Goal: Information Seeking & Learning: Learn about a topic

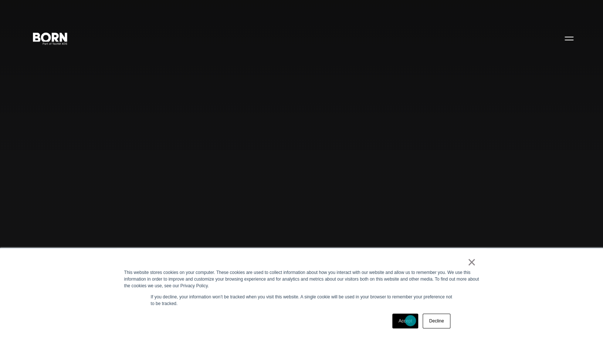
click at [410, 320] on link "Accept" at bounding box center [405, 320] width 26 height 15
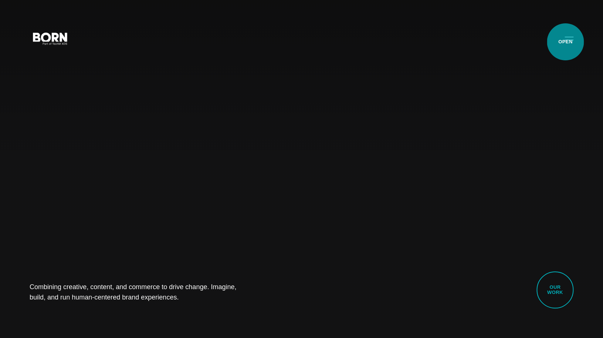
click at [565, 42] on button "Primary Menu" at bounding box center [569, 38] width 18 height 16
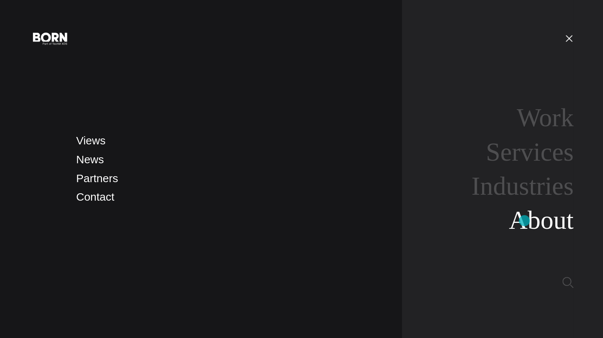
click at [524, 220] on link "About" at bounding box center [541, 220] width 65 height 28
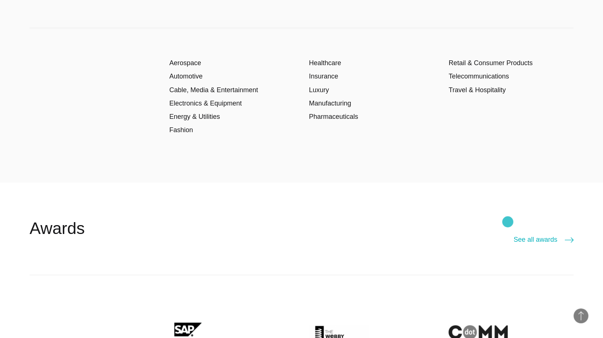
scroll to position [1410, 0]
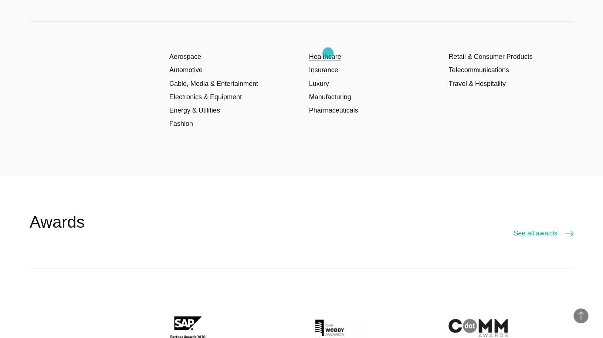
click at [328, 53] on link "Healthcare" at bounding box center [325, 56] width 32 height 7
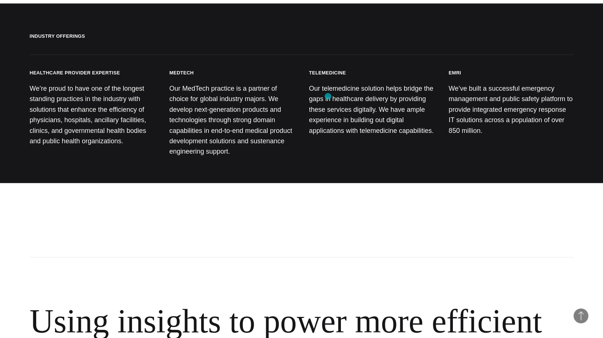
scroll to position [278, 0]
